Goal: Task Accomplishment & Management: Complete application form

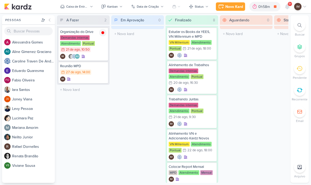
click at [236, 9] on div "Novo Kard" at bounding box center [235, 7] width 18 height 6
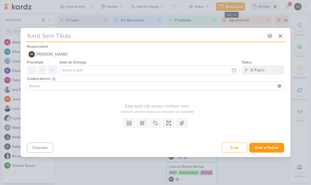
click at [221, 37] on input "text" at bounding box center [145, 35] width 239 height 9
click at [33, 33] on input "text" at bounding box center [145, 35] width 239 height 9
type input "6308271_YEES_TAQUARAL_PUBLICAR_POST_BLOG"
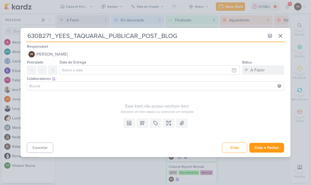
type input "6308271_YEES_TAQUARAL_PUBLICAR_POST_BLOG"
click at [56, 52] on span "[PERSON_NAME]" at bounding box center [52, 54] width 32 height 6
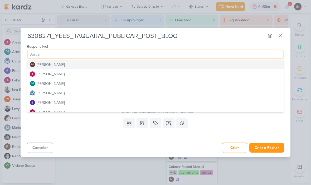
click at [211, 74] on button "[PERSON_NAME]" at bounding box center [155, 73] width 257 height 9
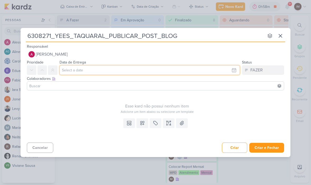
click at [230, 70] on input "text" at bounding box center [150, 69] width 180 height 9
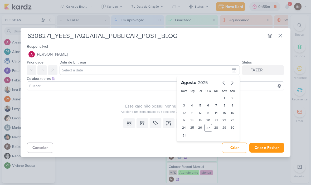
click at [233, 33] on input "6308271_YEES_TAQUARAL_PUBLICAR_POST_BLOG" at bounding box center [145, 35] width 239 height 9
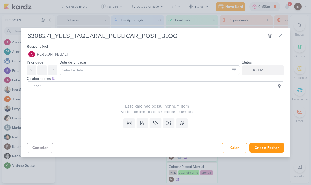
type input "6308271_YEES_TAQUARAL_PUBLICAR_POST_BLOG"
click at [281, 37] on icon at bounding box center [281, 36] width 6 height 6
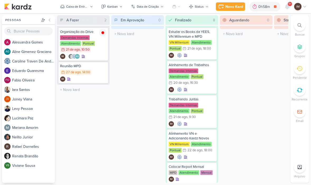
click at [286, 8] on icon at bounding box center [287, 6] width 4 height 5
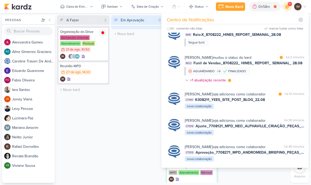
scroll to position [45, 0]
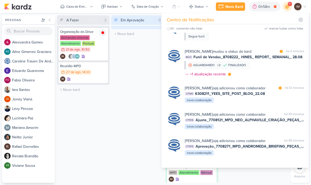
click at [273, 103] on div "[PERSON_NAME] o(a) adicionou como colaborador marcar como lida há 12 minutos CT…" at bounding box center [245, 94] width 120 height 18
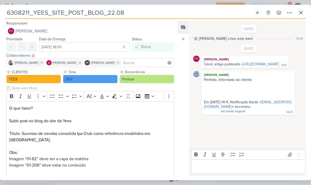
click at [302, 13] on icon at bounding box center [301, 12] width 3 height 3
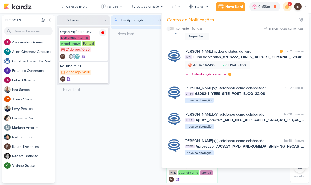
click at [278, 102] on div "[PERSON_NAME] o(a) adicionou como colaborador marcar como não lida há 12 minuto…" at bounding box center [245, 94] width 120 height 18
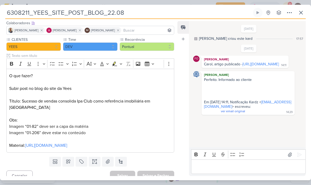
scroll to position [32, 0]
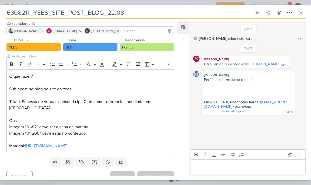
click at [302, 13] on icon at bounding box center [301, 12] width 6 height 6
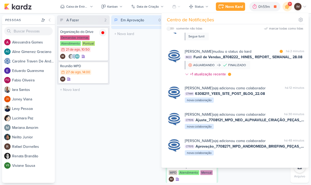
click at [141, 64] on div "Em Aprovação 0 Mover Para Esquerda Mover Para Direita [GEOGRAPHIC_DATA] O títul…" at bounding box center [137, 99] width 53 height 168
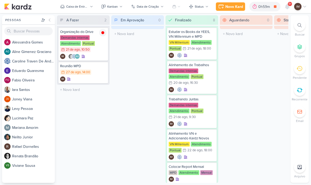
click at [237, 7] on div "Novo Kard" at bounding box center [235, 7] width 18 height 6
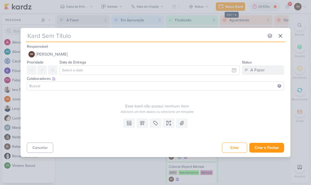
click at [36, 34] on input "text" at bounding box center [145, 35] width 239 height 9
type input "6308271_YEES_TAQUARAL_PUBLICAR_POST_BLOG"
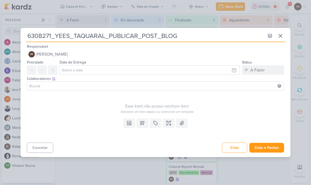
type input "6308271_YEES_TAQUARAL_PUBLICAR_POST_BLOG_"
type input "6308271_YEES_TAQUARAL_PUBLICAR_POST_BLOG_2"
type input "6308271_YEES_TAQUARAL_PUBLICAR_POST_BLOG_29"
type input "6308271_YEES_TAQUARAL_PUBLICAR_POST_BLOG_29.0"
type input "6308271_YEES_TAQUARAL_PUBLICAR_POST_BLOG_29.09"
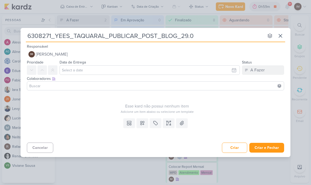
type input "6308271_YEES_TAQUARAL_PUBLICAR_POST_BLOG_29.08"
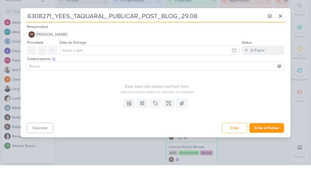
type input "6308271_YEES_TAQUARAL_PUBLICAR_POST_BLOG_29.08"
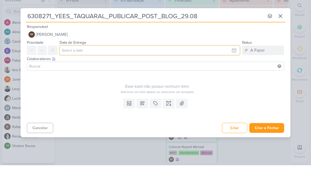
click at [234, 65] on input "text" at bounding box center [150, 69] width 180 height 9
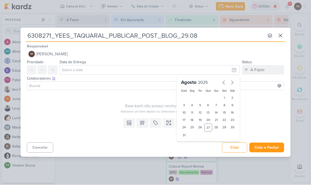
click at [223, 126] on div "29" at bounding box center [225, 128] width 8 height 8
type input "[DATE] 23:59"
click at [189, 144] on select "00 01 02 03 04 05 06 07 08 09 10 11 12 13 14 15 16 17 18 19 20 21 22 23" at bounding box center [192, 144] width 7 height 6
select select "10"
type input "[DATE] 10:59"
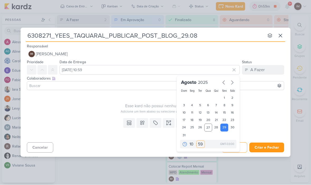
click at [201, 142] on select "00 05 10 15 20 25 30 35 40 45 50 55 59" at bounding box center [200, 144] width 7 height 6
select select "0"
type input "[DATE] 10:00"
click at [151, 84] on input at bounding box center [155, 86] width 255 height 6
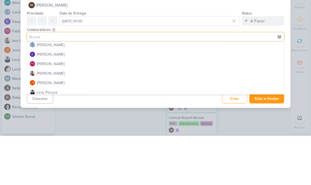
scroll to position [30, 0]
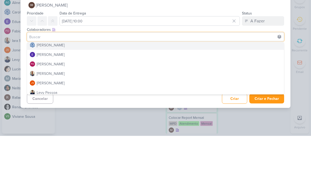
click at [183, 89] on button "[PERSON_NAME]" at bounding box center [155, 93] width 257 height 9
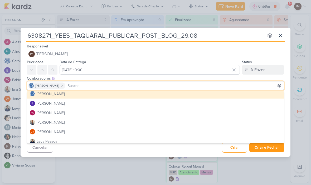
click at [176, 83] on input at bounding box center [174, 86] width 217 height 6
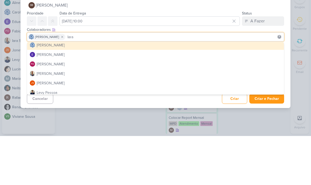
scroll to position [0, 0]
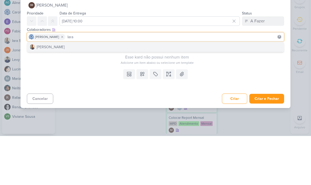
type input "Iara"
click at [223, 91] on button "[PERSON_NAME]" at bounding box center [155, 95] width 257 height 9
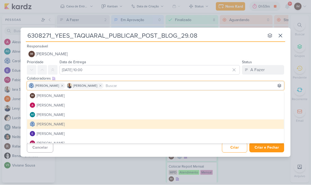
click at [218, 46] on div "Responsável IM [PERSON_NAME] Nenhum contato encontrado create new contact Novo …" at bounding box center [156, 51] width 270 height 16
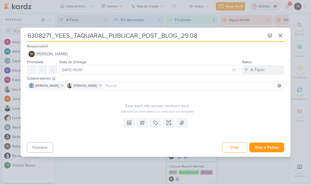
click at [53, 52] on span "[PERSON_NAME]" at bounding box center [52, 54] width 32 height 6
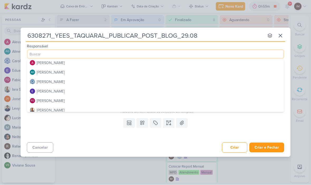
scroll to position [11, 0]
click at [208, 80] on button "[PERSON_NAME]" at bounding box center [155, 81] width 257 height 9
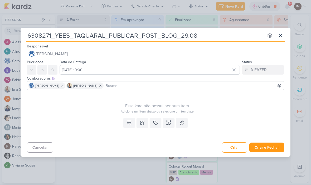
click at [213, 50] on button "[PERSON_NAME]" at bounding box center [156, 54] width 258 height 9
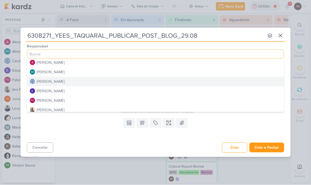
click at [212, 58] on input at bounding box center [156, 54] width 258 height 9
click at [202, 61] on button "[PERSON_NAME]" at bounding box center [155, 62] width 257 height 9
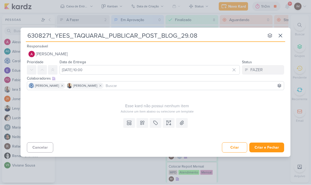
click at [140, 123] on icon at bounding box center [142, 123] width 5 height 5
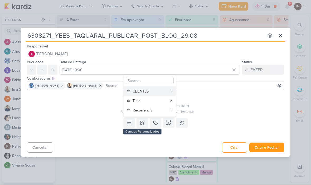
click at [166, 91] on div "CLIENTES" at bounding box center [150, 92] width 35 height 6
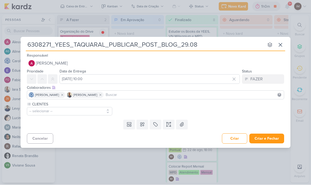
click at [86, 112] on button "-- selecionar --" at bounding box center [69, 111] width 85 height 8
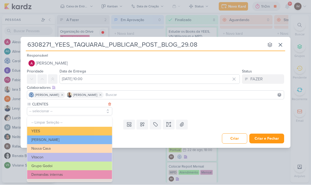
click at [90, 128] on button "YEES" at bounding box center [69, 131] width 85 height 9
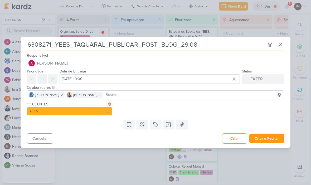
click at [143, 122] on icon at bounding box center [142, 124] width 5 height 5
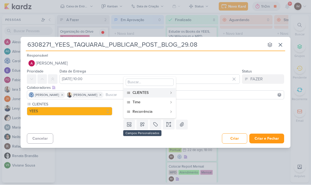
click at [165, 103] on div "Time" at bounding box center [150, 103] width 35 height 6
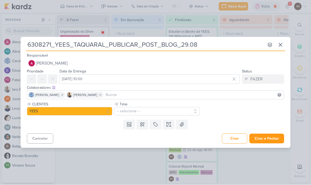
click at [169, 107] on button "-- selecionar --" at bounding box center [157, 111] width 85 height 8
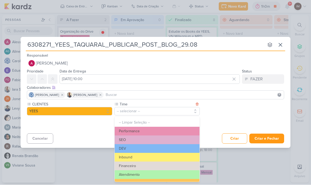
click at [169, 130] on button "Performance" at bounding box center [157, 131] width 85 height 9
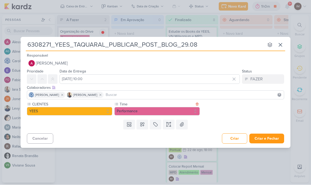
click at [145, 123] on icon at bounding box center [142, 124] width 5 height 5
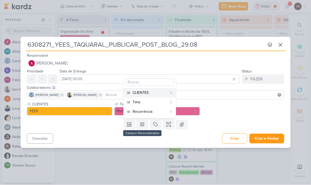
click at [165, 110] on div "Recorrência" at bounding box center [150, 112] width 35 height 6
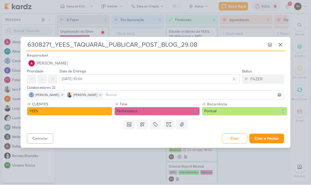
click at [221, 109] on button "Pontual" at bounding box center [244, 111] width 85 height 8
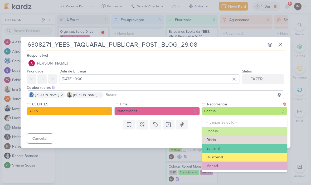
click at [98, 124] on div "Templates Campos Personalizados CLIENTES [PERSON_NAME] MPD" at bounding box center [156, 125] width 270 height 14
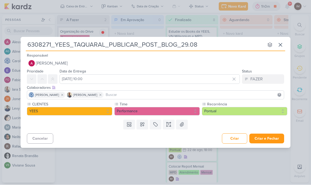
click at [290, 7] on div "6308271_YEES_TAQUARAL_PUBLICAR_POST_BLOG_29.08 nenhum grupo disponível esc Resp…" at bounding box center [155, 92] width 311 height 185
click at [283, 45] on icon at bounding box center [281, 45] width 6 height 6
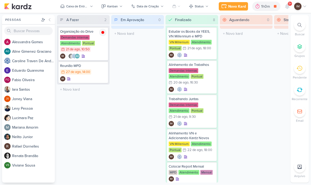
click at [286, 6] on icon at bounding box center [287, 6] width 4 height 5
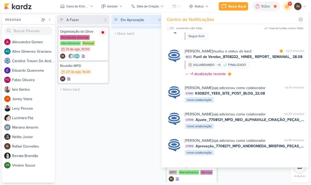
click at [266, 91] on div "[PERSON_NAME] o(a) adicionou como colaborador" at bounding box center [225, 88] width 81 height 6
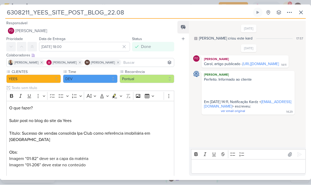
click at [302, 9] on icon at bounding box center [301, 12] width 6 height 6
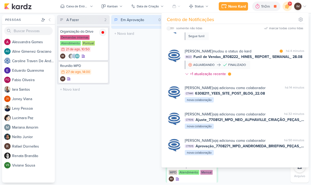
click at [240, 8] on div "Novo Kard" at bounding box center [237, 7] width 18 height 6
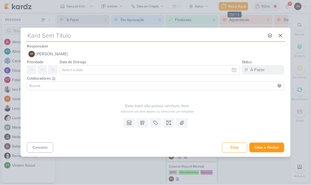
click at [205, 54] on button "IM [PERSON_NAME]" at bounding box center [156, 54] width 258 height 9
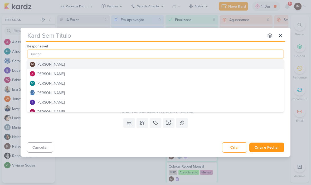
click at [207, 76] on button "[PERSON_NAME]" at bounding box center [155, 73] width 257 height 9
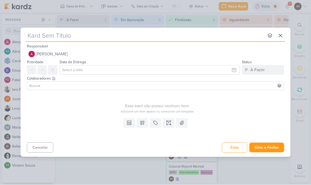
click at [35, 37] on input "text" at bounding box center [145, 35] width 239 height 9
click at [32, 36] on input "text" at bounding box center [145, 35] width 239 height 9
paste input "6308271_YEES_TAQUARAL_PUBLICAR_POST_BLOG"
type input "6308271_YEES_TAQUARAL_PUBLICAR_POST_BLOG"
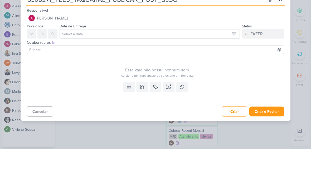
type input "6308271_YEES_TAQUARAL_PUBLICAR_POST_BLOG"
click at [232, 65] on input "text" at bounding box center [150, 69] width 180 height 9
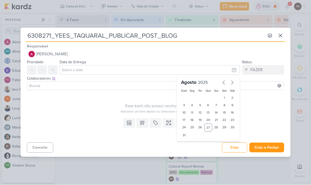
click at [223, 129] on div "29" at bounding box center [225, 128] width 8 height 8
type input "[DATE] 23:59"
click at [194, 143] on select "00 01 02 03 04 05 06 07 08 09 10 11 12 13 14 15 16 17 18 19 20 21 22 23" at bounding box center [192, 144] width 7 height 6
select select "10"
type input "[DATE] 10:59"
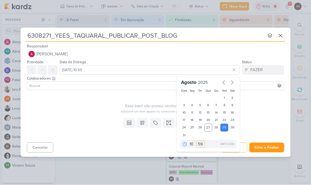
click at [202, 143] on select "00 05 10 15 20 25 30 35 40 45 50 55 59" at bounding box center [200, 144] width 7 height 6
select select "0"
type input "[DATE] 10:00"
click at [154, 84] on input at bounding box center [155, 86] width 255 height 6
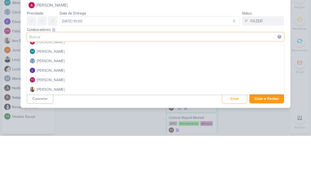
scroll to position [16, 0]
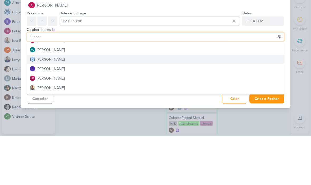
click at [181, 104] on button "[PERSON_NAME]" at bounding box center [155, 108] width 257 height 9
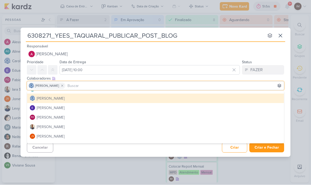
scroll to position [26, 0]
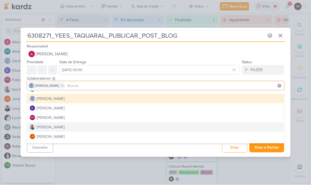
click at [170, 127] on button "[PERSON_NAME]" at bounding box center [155, 127] width 257 height 9
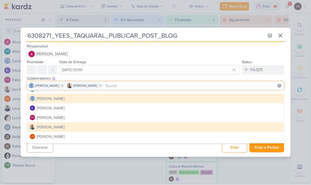
click at [161, 151] on div "Cancelar Criar Criar e Fechar Ctrl + Enter" at bounding box center [156, 147] width 270 height 13
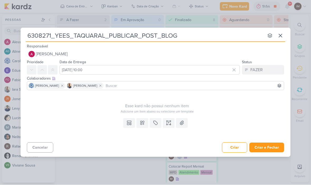
click at [146, 122] on button at bounding box center [143, 122] width 12 height 9
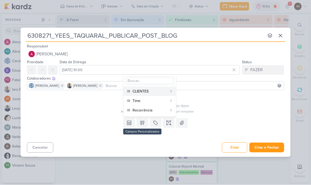
click at [166, 93] on div "CLIENTES" at bounding box center [150, 92] width 35 height 6
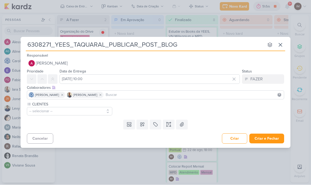
click at [93, 107] on button "-- selecionar --" at bounding box center [69, 111] width 85 height 8
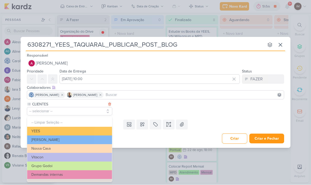
scroll to position [0, 0]
click at [88, 131] on button "YEES" at bounding box center [69, 131] width 85 height 9
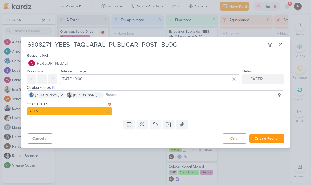
click at [141, 125] on icon at bounding box center [143, 125] width 4 height 4
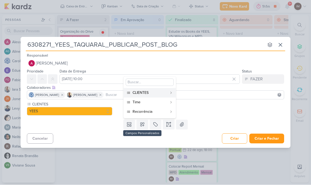
click at [147, 101] on div "Time" at bounding box center [150, 103] width 35 height 6
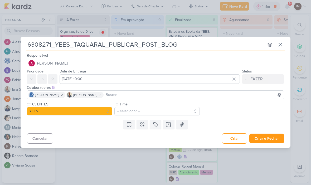
click at [143, 110] on button "-- selecionar --" at bounding box center [157, 111] width 85 height 8
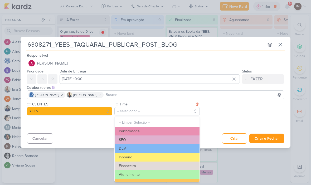
click at [142, 127] on button "Performance" at bounding box center [157, 131] width 85 height 9
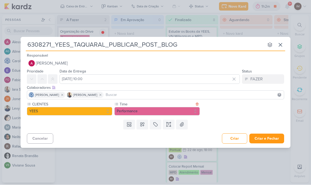
click at [142, 129] on button at bounding box center [143, 124] width 12 height 9
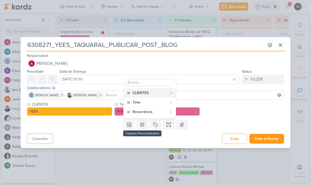
click at [140, 114] on div "Recorrência" at bounding box center [150, 112] width 35 height 6
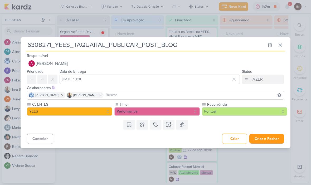
click at [168, 120] on button at bounding box center [169, 124] width 12 height 9
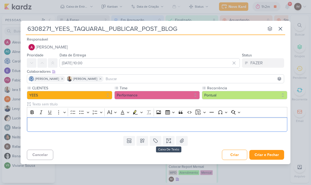
click at [247, 119] on div "Editor editing area: main" at bounding box center [157, 124] width 261 height 15
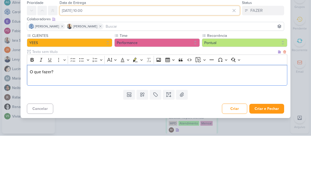
click at [112, 55] on input "[DATE] 10:00" at bounding box center [150, 59] width 180 height 9
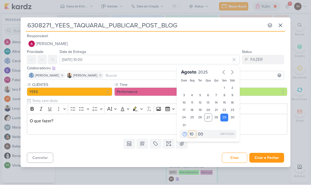
click at [191, 132] on select "00 01 02 03 04 05 06 07 08 09 10 11 12 13 14 15 16 17 18 19 20 21 22 23" at bounding box center [192, 134] width 7 height 6
select select "12"
type input "[DATE] 12:00"
click at [40, 126] on p "Editor editing area: main" at bounding box center [157, 128] width 255 height 6
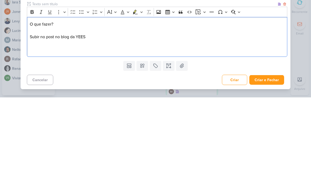
click at [104, 126] on p "Subir no post no blog da YEES" at bounding box center [157, 124] width 255 height 6
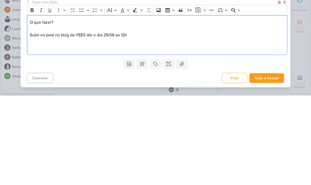
click at [49, 105] on div "O que fazer? Subir no post no blog da YEES até o dia 29/08 ao 12h" at bounding box center [157, 125] width 261 height 40
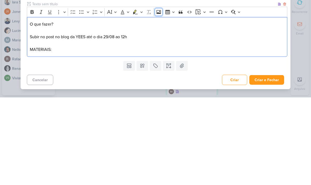
click at [156, 97] on icon "Editor toolbar" at bounding box center [158, 99] width 5 height 5
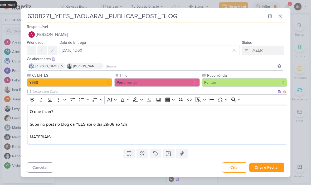
click at [66, 135] on p "MATERIAIS:" at bounding box center [157, 137] width 255 height 6
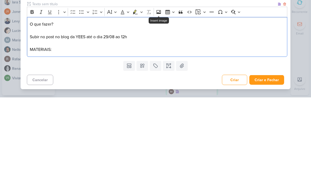
click at [60, 134] on p "MATERIAIS:" at bounding box center [157, 137] width 255 height 6
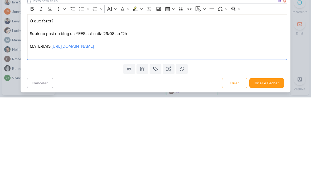
click at [34, 141] on p "Editor editing area: main" at bounding box center [157, 140] width 255 height 6
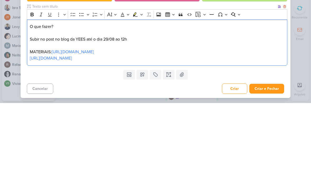
click at [53, 131] on link "[URL][DOMAIN_NAME]" at bounding box center [73, 133] width 42 height 5
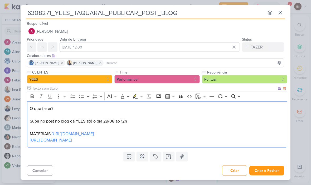
scroll to position [4, 0]
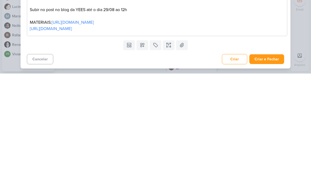
click at [54, 131] on link "[URL][DOMAIN_NAME]" at bounding box center [73, 133] width 42 height 5
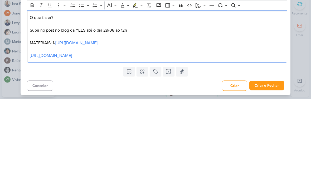
click at [55, 126] on link "[URL][DOMAIN_NAME]" at bounding box center [76, 128] width 42 height 5
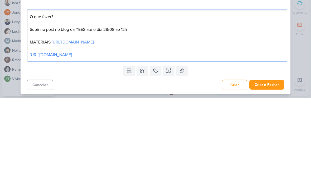
scroll to position [10, 0]
click at [241, 97] on div "O que fazer? Subir no post no blog da YEES até o dia 29/08 ao 12h MATERIAIS: [U…" at bounding box center [157, 123] width 261 height 53
click at [55, 151] on div "Templates Campos Personalizados CLIENTES [PERSON_NAME] MPD" at bounding box center [156, 158] width 270 height 14
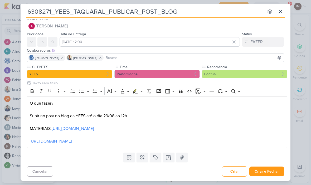
click at [117, 113] on p "Subir no post no blog da YEES até o dia 29/08 ao 12h" at bounding box center [157, 116] width 255 height 6
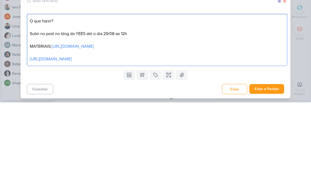
click at [120, 113] on p "Subir no post no blog da YEES até o dia 29/08 ao 12h" at bounding box center [157, 116] width 255 height 6
click at [211, 151] on div "Templates Campos Personalizados CLIENTES [PERSON_NAME] MPD" at bounding box center [156, 158] width 270 height 14
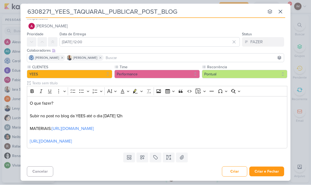
click at [266, 14] on button at bounding box center [269, 11] width 9 height 9
click at [268, 11] on icon at bounding box center [270, 11] width 5 height 5
click at [271, 169] on button "Criar e Fechar" at bounding box center [267, 172] width 35 height 10
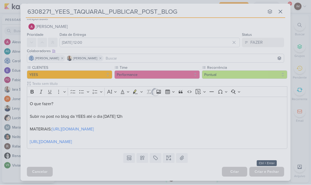
scroll to position [10, 0]
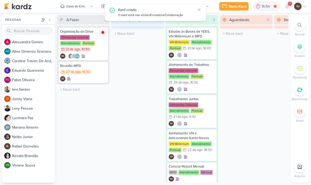
click at [287, 4] on icon at bounding box center [287, 6] width 6 height 6
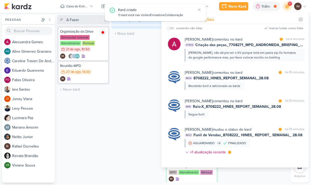
scroll to position [0, 0]
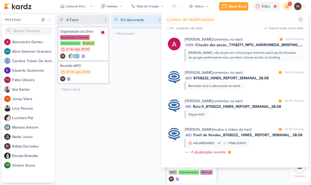
click at [249, 56] on div "[PERSON_NAME], não dá pra ver o KV porque está em pasta zip.Os formatos do goog…" at bounding box center [245, 55] width 112 height 9
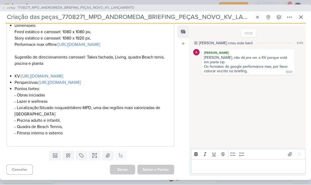
scroll to position [170, 0]
click at [304, 15] on icon at bounding box center [301, 17] width 6 height 6
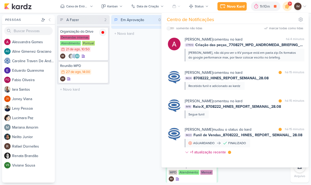
click at [286, 7] on icon at bounding box center [287, 6] width 6 height 6
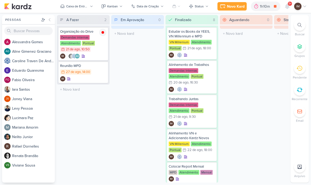
click at [80, 4] on div "Caixa de Entrada" at bounding box center [77, 6] width 22 height 5
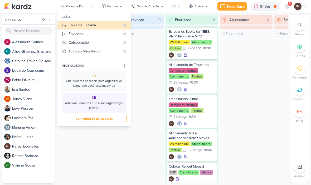
click at [70, 35] on div "Enviados" at bounding box center [95, 34] width 52 height 6
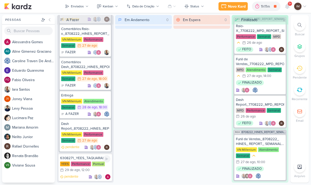
scroll to position [190, 0]
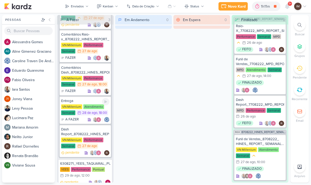
click at [86, 101] on div "Entrega" at bounding box center [85, 101] width 48 height 5
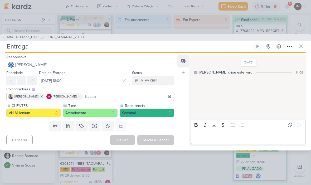
click at [300, 43] on button at bounding box center [301, 46] width 9 height 9
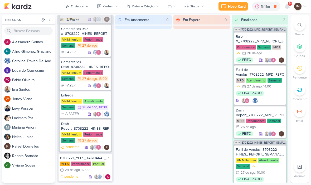
scroll to position [195, 0]
click at [80, 172] on div "29 de ago" at bounding box center [72, 170] width 15 height 3
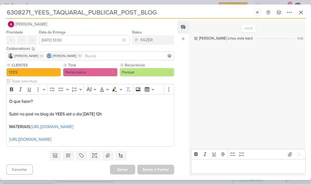
scroll to position [11, 0]
click at [288, 13] on icon at bounding box center [290, 12] width 6 height 6
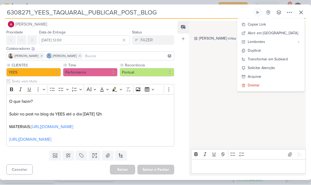
click at [284, 24] on button "Copiar Link" at bounding box center [270, 24] width 67 height 9
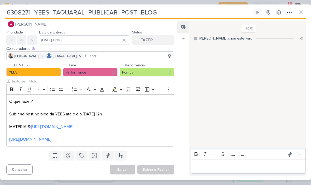
scroll to position [0, 0]
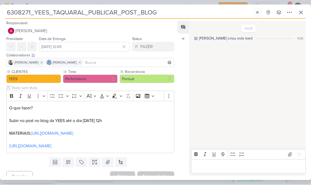
click at [152, 115] on p "Editor editing area: main" at bounding box center [90, 115] width 162 height 6
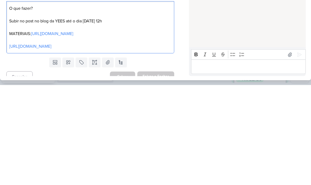
click at [31, 131] on link "[URL][DOMAIN_NAME]" at bounding box center [52, 133] width 42 height 5
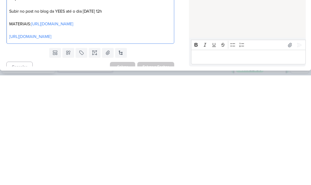
click at [50, 118] on p "Subir no post no blog da YEES até o dia [DATE] 12h" at bounding box center [90, 121] width 162 height 6
click at [9, 137] on p "Editor editing area: main" at bounding box center [90, 140] width 162 height 6
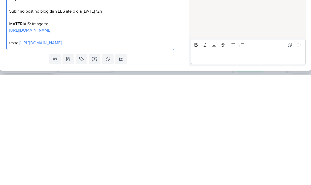
click at [33, 131] on p "MATERIAIS: imagem:" at bounding box center [90, 134] width 162 height 6
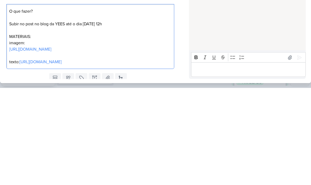
click at [82, 124] on p "Editor editing area: main" at bounding box center [90, 127] width 162 height 6
click at [39, 131] on p "MATERIAIS:" at bounding box center [90, 134] width 162 height 6
click at [110, 118] on p "Subir no post no blog da YEES até o dia [DATE] 12h" at bounding box center [90, 121] width 162 height 6
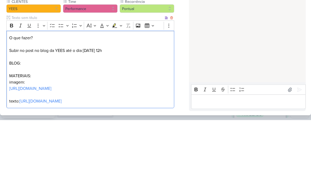
scroll to position [15, 0]
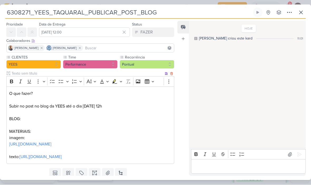
click at [28, 116] on p "BLOG:" at bounding box center [90, 119] width 162 height 6
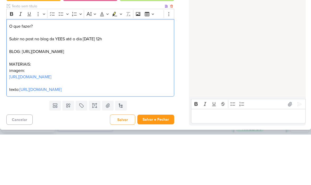
scroll to position [36, 0]
click at [136, 99] on p "BLOG: [URL][DOMAIN_NAME]" at bounding box center [90, 102] width 162 height 6
click at [34, 118] on p "imagem:" at bounding box center [90, 121] width 162 height 6
click at [39, 118] on p "imagem:" at bounding box center [90, 121] width 162 height 6
click at [147, 99] on p "BLOG: [URL][DOMAIN_NAME]" at bounding box center [90, 102] width 162 height 6
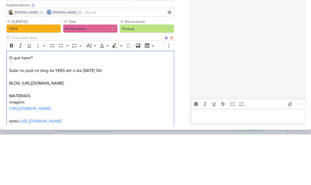
scroll to position [0, 0]
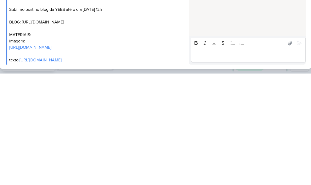
click at [162, 162] on p "Editor editing area: main" at bounding box center [90, 165] width 162 height 6
click at [163, 162] on p "Editor editing area: main" at bounding box center [90, 165] width 162 height 6
click at [248, 22] on div "HOJE [PERSON_NAME] criou este kard 11:01" at bounding box center [247, 85] width 116 height 126
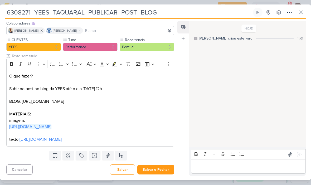
scroll to position [51, 0]
click at [107, 99] on p "BLOG: [URL][DOMAIN_NAME]" at bounding box center [90, 102] width 162 height 6
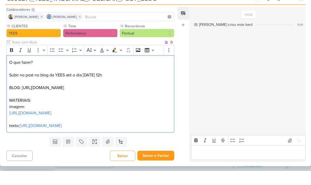
click at [105, 92] on p "Editor editing area: main" at bounding box center [90, 95] width 162 height 6
click at [106, 92] on p "Editor editing area: main" at bounding box center [90, 95] width 162 height 6
click at [85, 99] on p "BLOG: [URL][DOMAIN_NAME]" at bounding box center [90, 102] width 162 height 6
click at [38, 99] on p "BLOG:" at bounding box center [90, 102] width 162 height 6
click at [32, 92] on p "Editor editing area: main" at bounding box center [90, 95] width 162 height 6
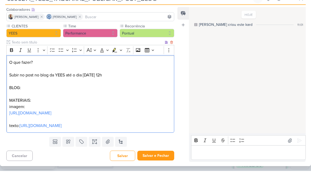
click at [31, 99] on p "BLOG:" at bounding box center [90, 102] width 162 height 6
click at [30, 92] on p "Editor editing area: main" at bounding box center [90, 95] width 162 height 6
click at [31, 99] on p "BLOG:" at bounding box center [90, 102] width 162 height 6
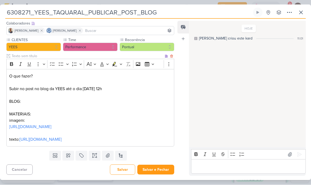
click at [33, 99] on p "BLOG:" at bounding box center [90, 102] width 162 height 6
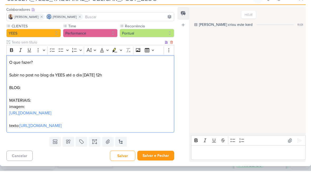
click at [28, 99] on p "BLOG:" at bounding box center [90, 102] width 162 height 6
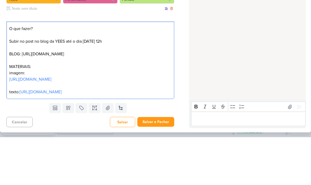
click at [179, 33] on div "Feed Atrelar email Solte o email para atrelar ao kard" at bounding box center [184, 98] width 12 height 155
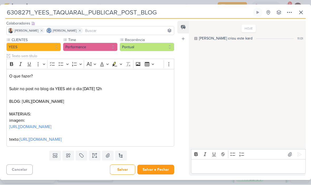
click at [162, 172] on button "Salvar e Fechar" at bounding box center [155, 170] width 37 height 10
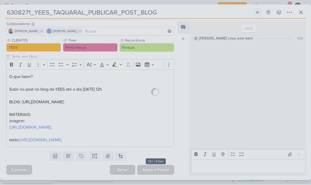
scroll to position [50, 0]
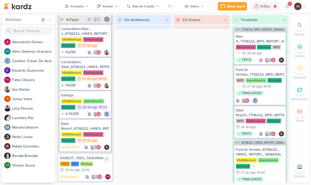
click at [79, 157] on div "6308271_YEES_TAQUARAL_PUBLICAR_POST_BLOG" at bounding box center [85, 158] width 50 height 5
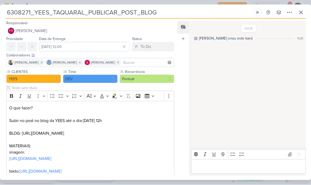
scroll to position [0, 0]
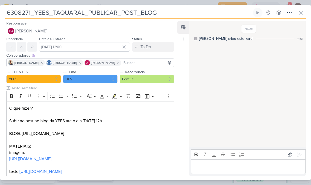
click at [303, 14] on icon at bounding box center [301, 12] width 6 height 6
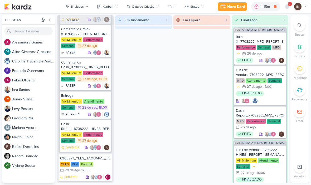
click at [288, 7] on icon at bounding box center [287, 6] width 4 height 5
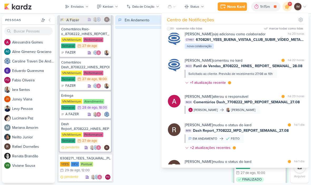
scroll to position [385, 0]
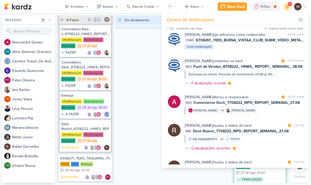
click at [120, 67] on div "Em Andamento 0" at bounding box center [143, 99] width 57 height 168
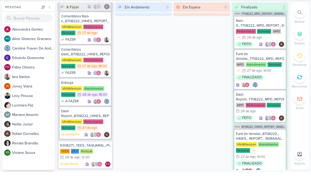
scroll to position [3, 0]
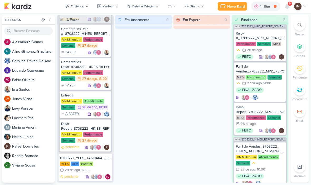
click at [291, 7] on div at bounding box center [287, 6] width 9 height 9
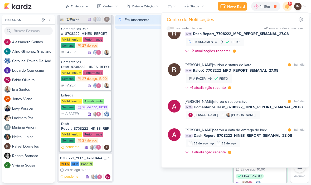
scroll to position [483, 0]
click at [145, 79] on div "Em Andamento 0" at bounding box center [143, 99] width 57 height 168
